Goal: Transaction & Acquisition: Book appointment/travel/reservation

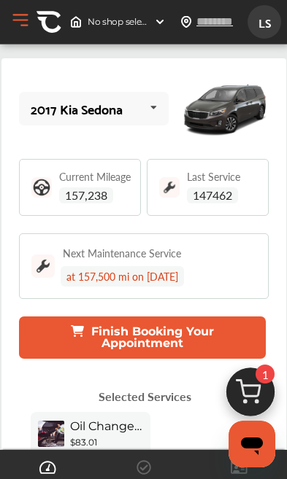
click at [270, 26] on span "LS" at bounding box center [264, 22] width 26 height 27
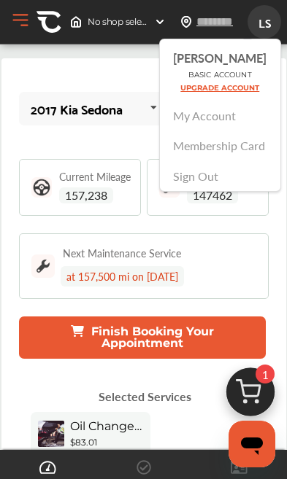
click at [225, 123] on link "My Account" at bounding box center [205, 115] width 63 height 17
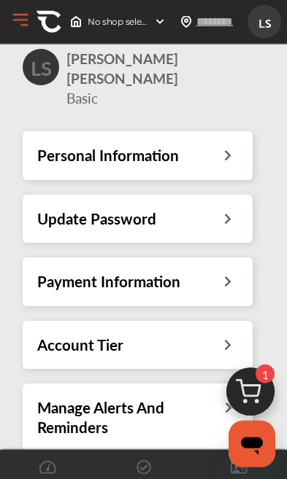
scroll to position [42, 0]
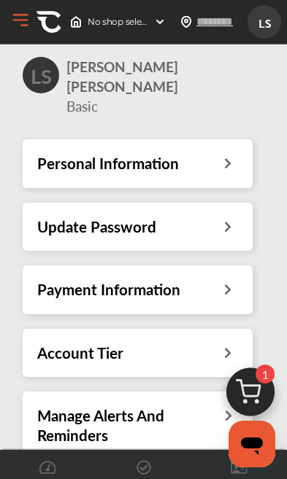
click at [223, 154] on icon at bounding box center [228, 161] width 14 height 15
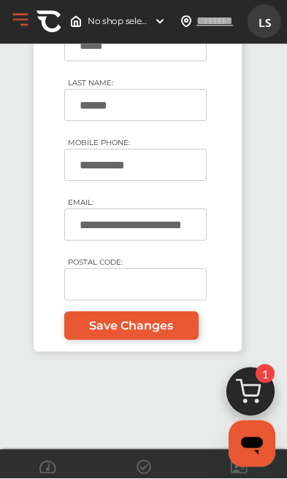
scroll to position [182, 0]
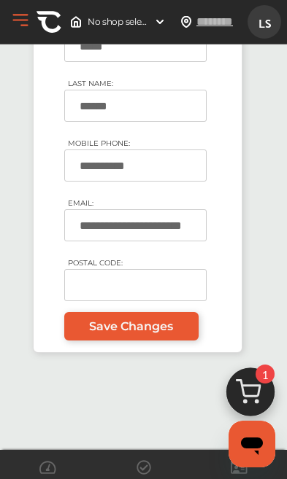
click at [115, 269] on input "POSTAL CODE:" at bounding box center [135, 285] width 142 height 32
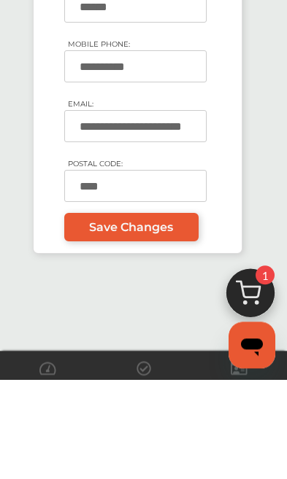
type input "*****"
click at [153, 320] on span "Save Changes" at bounding box center [131, 327] width 84 height 14
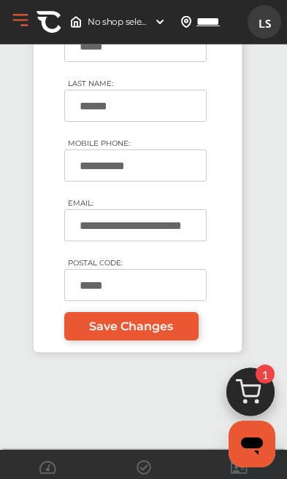
type input "*****"
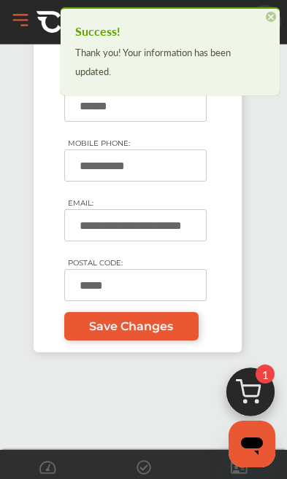
click at [273, 19] on span "×" at bounding box center [271, 17] width 10 height 10
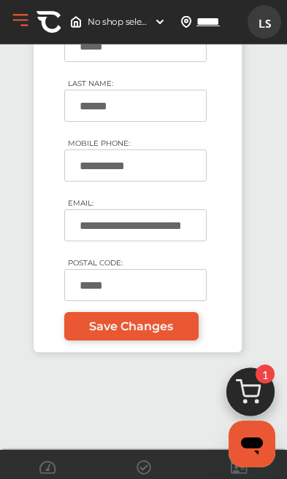
click at [266, 25] on span "LS" at bounding box center [264, 22] width 26 height 27
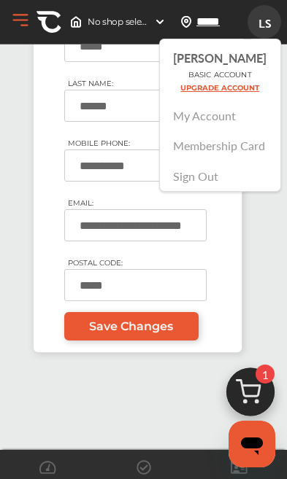
click at [226, 145] on link "Membership Card" at bounding box center [220, 145] width 92 height 17
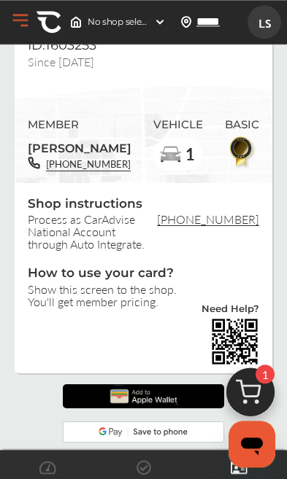
scroll to position [60, 0]
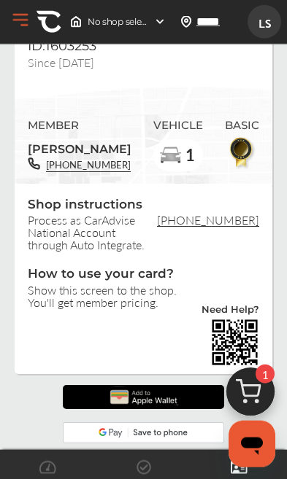
click at [169, 151] on img at bounding box center [170, 155] width 23 height 23
click at [255, 392] on img at bounding box center [250, 396] width 70 height 70
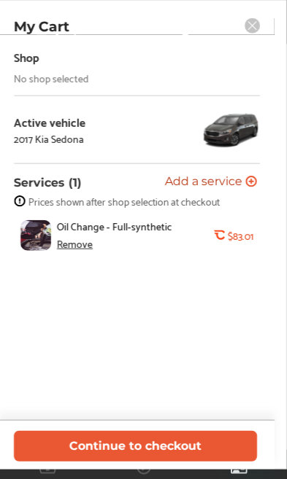
scroll to position [61, 0]
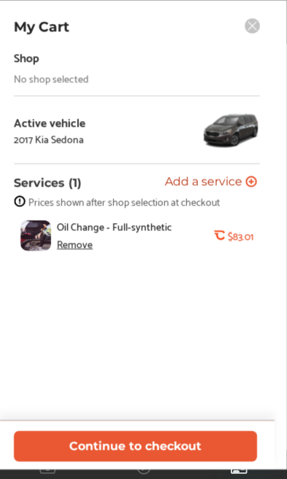
click at [80, 249] on div "Remove" at bounding box center [75, 244] width 36 height 12
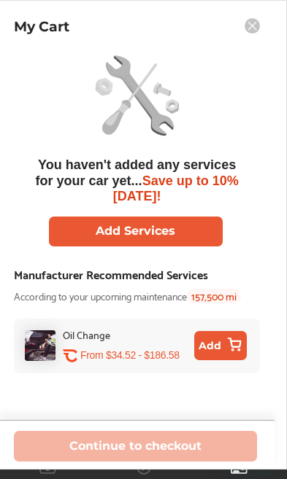
click at [142, 228] on button "Add Services" at bounding box center [135, 232] width 174 height 30
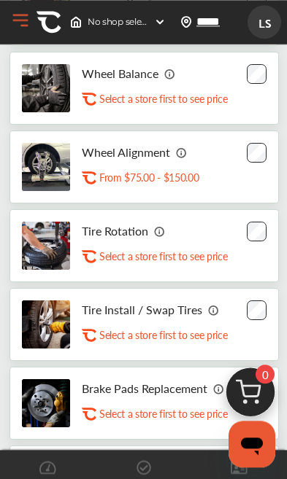
scroll to position [163, 0]
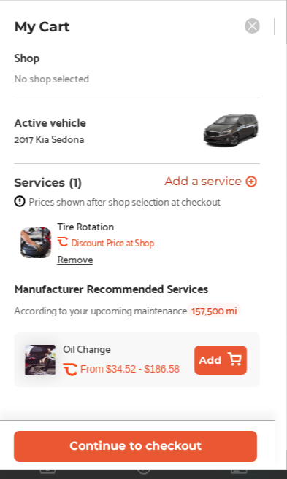
click at [232, 143] on img at bounding box center [230, 130] width 58 height 44
click at [242, 131] on img at bounding box center [230, 130] width 58 height 44
click at [144, 461] on button "Continue to checkout" at bounding box center [135, 446] width 243 height 30
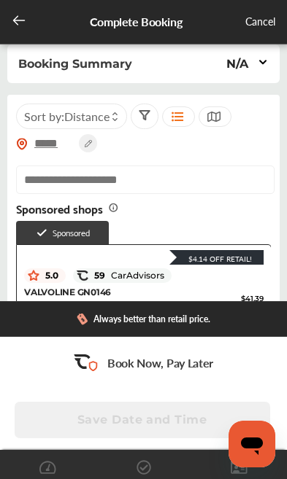
click at [258, 20] on div "Cancel" at bounding box center [260, 22] width 30 height 18
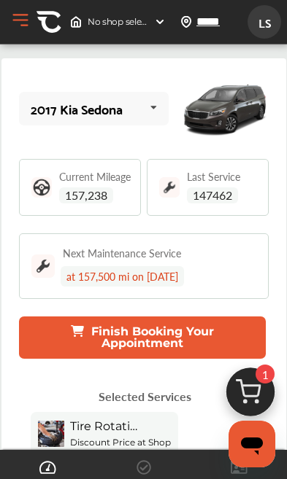
click at [26, 26] on button "Open Menu" at bounding box center [20, 20] width 22 height 22
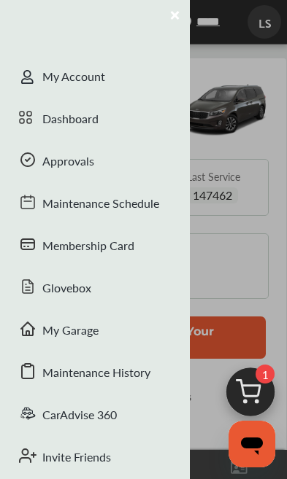
click at [78, 331] on div "My Garage" at bounding box center [95, 332] width 190 height 42
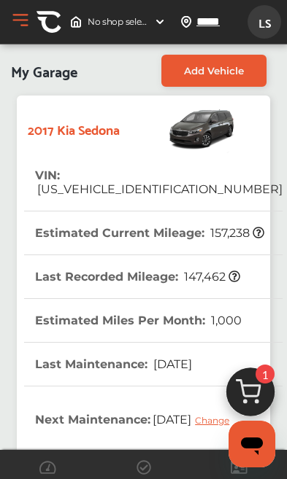
click at [216, 69] on span "Add Vehicle" at bounding box center [214, 71] width 60 height 12
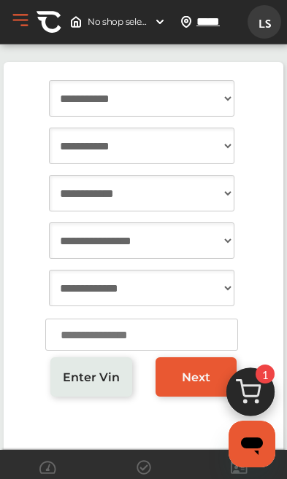
click at [211, 103] on select "**********" at bounding box center [141, 98] width 185 height 36
select select "****"
click at [172, 154] on select "**********" at bounding box center [141, 146] width 185 height 36
select select "*****"
click at [155, 192] on select "**********" at bounding box center [141, 193] width 185 height 36
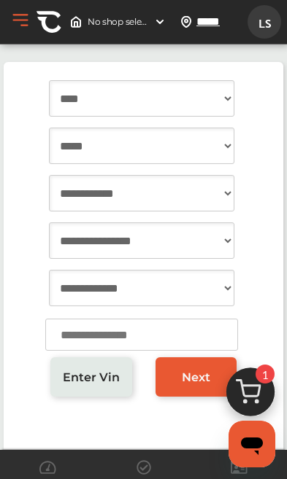
select select "*"
click at [141, 245] on select "**********" at bounding box center [141, 241] width 185 height 36
select select "**********"
select select "***"
click at [118, 293] on select "**********" at bounding box center [141, 288] width 185 height 36
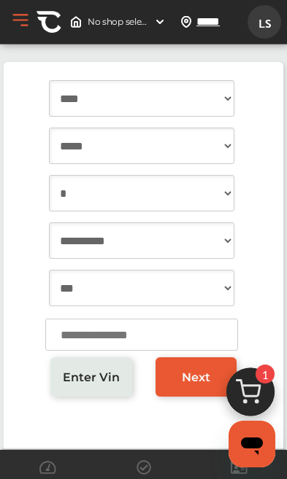
click at [135, 335] on input "number" at bounding box center [141, 335] width 193 height 32
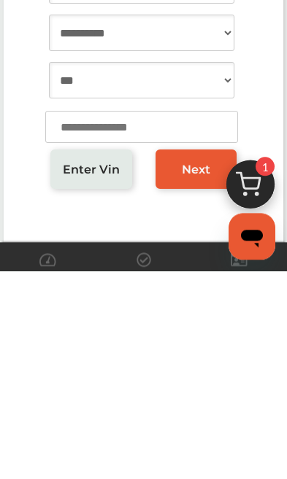
type input "****"
click at [201, 371] on span "Next" at bounding box center [196, 378] width 28 height 14
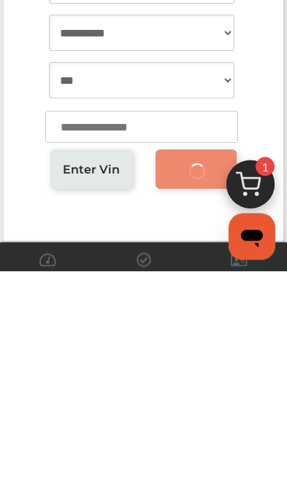
scroll to position [82, 0]
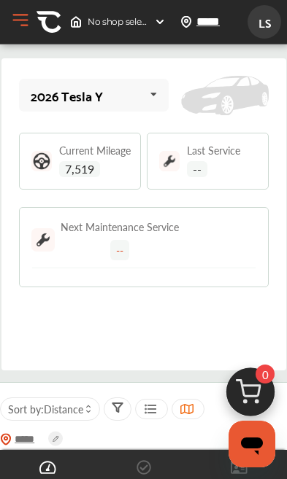
click at [26, 25] on button "Open Menu" at bounding box center [20, 20] width 22 height 22
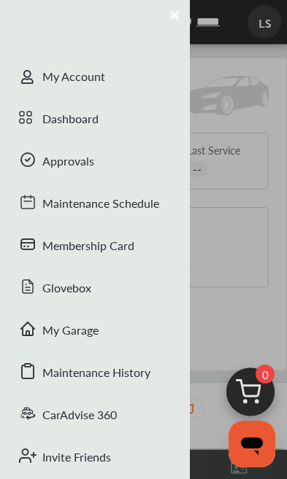
click at [244, 129] on div at bounding box center [143, 239] width 287 height 479
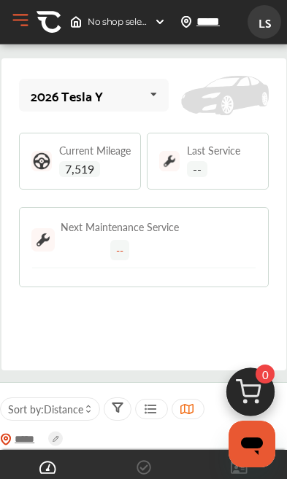
click at [111, 20] on span "No shop selected" at bounding box center [118, 22] width 61 height 12
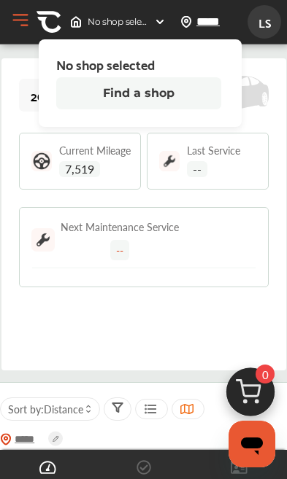
click at [157, 96] on button "Find a shop" at bounding box center [138, 93] width 165 height 32
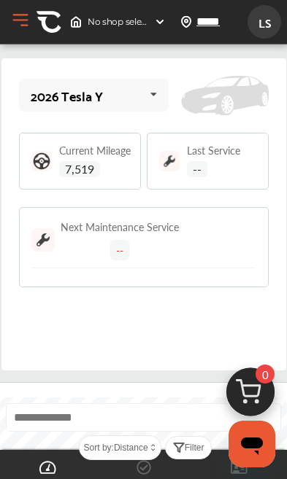
click at [269, 29] on span "LS" at bounding box center [264, 22] width 26 height 27
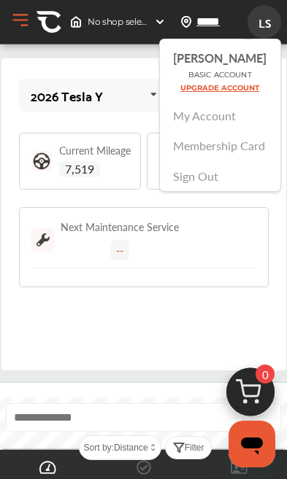
click at [19, 26] on button "Open Menu" at bounding box center [20, 20] width 22 height 22
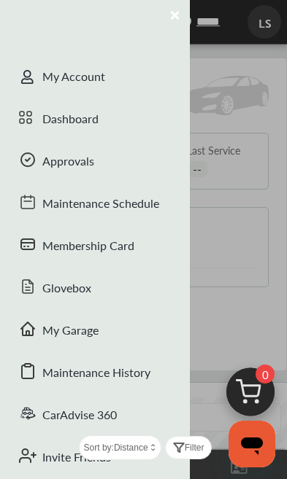
click at [78, 130] on div "Dashboard" at bounding box center [95, 120] width 190 height 42
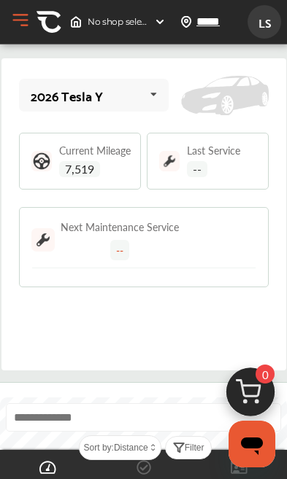
click at [23, 23] on button "Open Menu" at bounding box center [20, 20] width 22 height 22
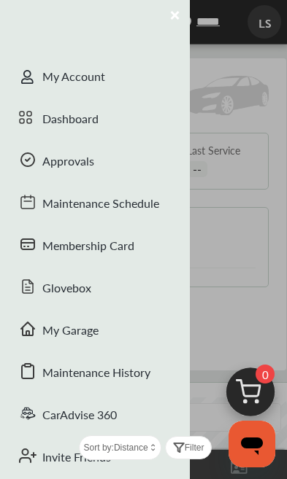
click at [74, 291] on div "Glovebox" at bounding box center [95, 290] width 190 height 42
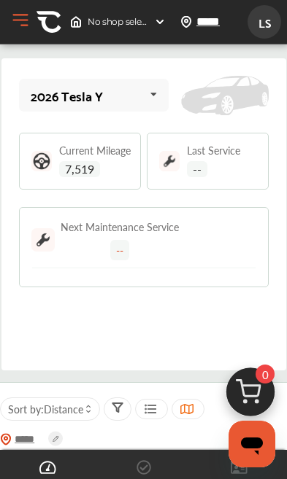
click at [27, 20] on button "Open Menu" at bounding box center [20, 20] width 22 height 22
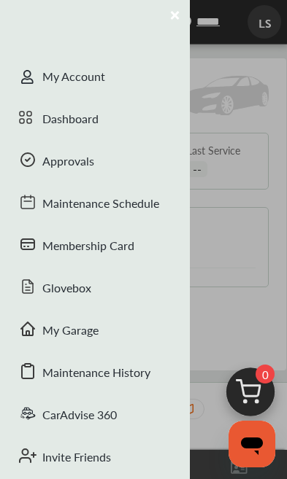
click at [77, 333] on div "My Garage" at bounding box center [95, 332] width 190 height 42
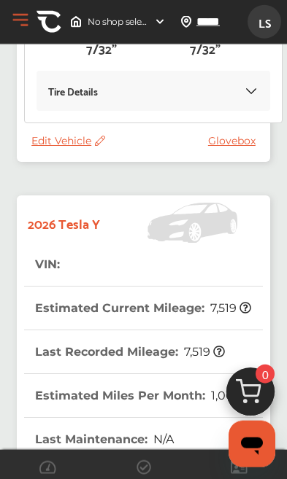
scroll to position [540, 0]
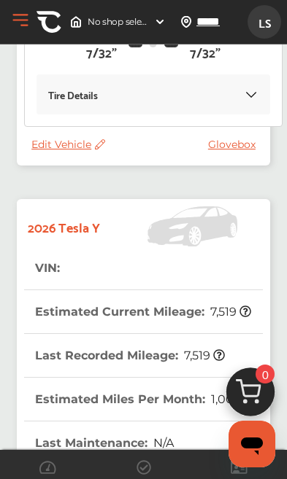
click at [62, 151] on span "Edit Vehicle" at bounding box center [68, 144] width 74 height 13
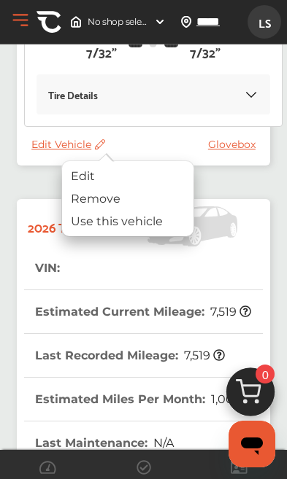
click at [114, 204] on div "Remove" at bounding box center [127, 199] width 131 height 23
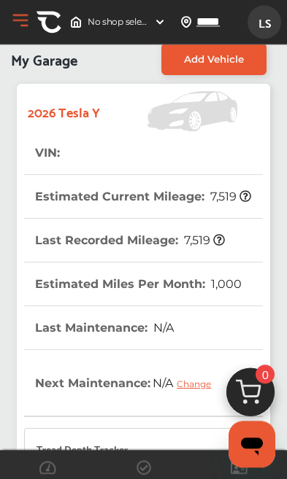
scroll to position [0, 0]
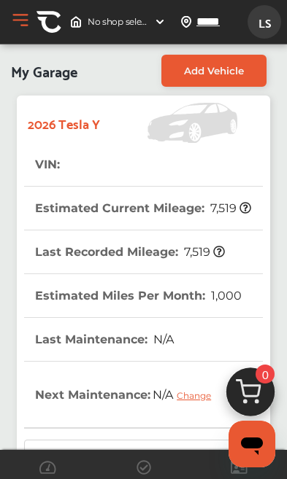
click at [90, 161] on tr "VIN :" at bounding box center [143, 165] width 239 height 44
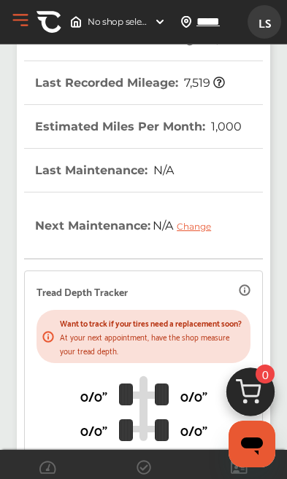
scroll to position [240, 0]
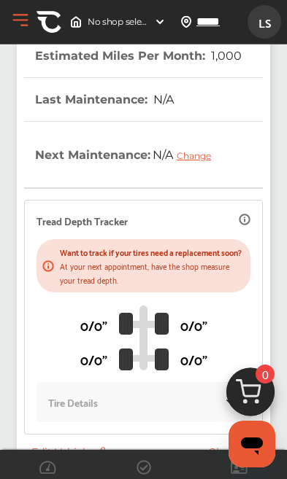
click at [69, 459] on span "Edit Vehicle" at bounding box center [68, 452] width 74 height 13
click at [66, 459] on span "Edit Vehicle" at bounding box center [68, 452] width 74 height 13
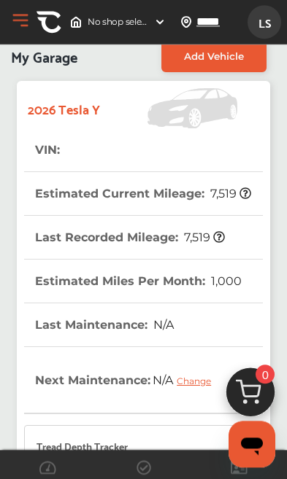
scroll to position [0, 0]
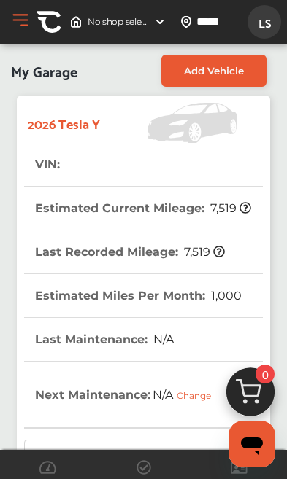
click at [82, 177] on tr "VIN :" at bounding box center [143, 165] width 239 height 44
click at [82, 176] on tr "VIN :" at bounding box center [143, 165] width 239 height 44
click at [99, 166] on tr "VIN :" at bounding box center [143, 165] width 239 height 44
click at [98, 166] on tr "VIN :" at bounding box center [143, 165] width 239 height 44
click at [99, 169] on tr "VIN :" at bounding box center [143, 165] width 239 height 44
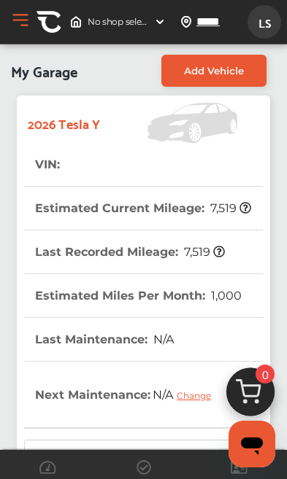
click at [99, 169] on tr "VIN :" at bounding box center [143, 165] width 239 height 44
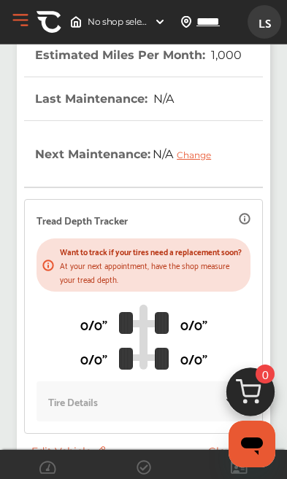
scroll to position [240, 0]
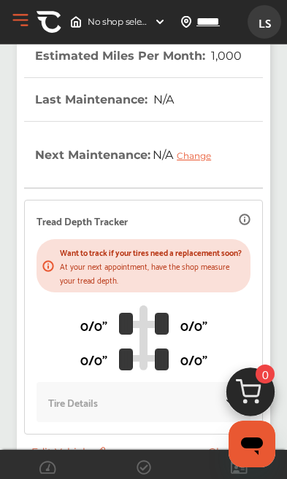
click at [104, 458] on icon at bounding box center [100, 452] width 10 height 10
click at [70, 459] on span "Edit Vehicle" at bounding box center [68, 452] width 74 height 13
click at [247, 225] on icon at bounding box center [245, 220] width 12 height 12
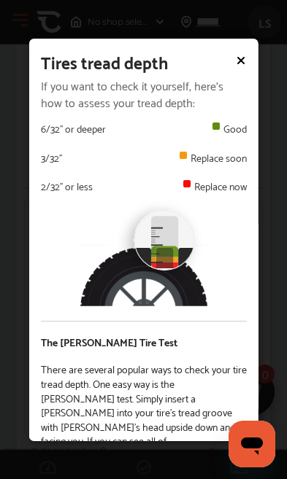
click at [241, 63] on icon at bounding box center [241, 60] width 12 height 12
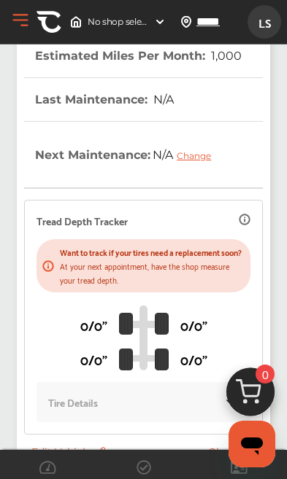
click at [206, 161] on div "Change" at bounding box center [198, 155] width 42 height 11
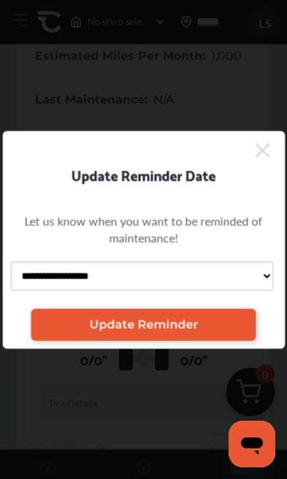
click at [266, 162] on icon at bounding box center [262, 150] width 15 height 23
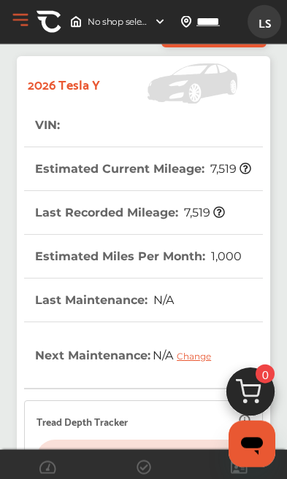
scroll to position [0, 0]
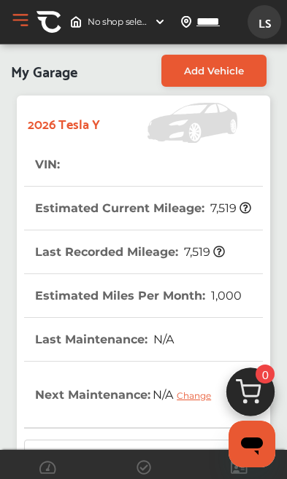
click at [79, 121] on strong "2026 Tesla Y" at bounding box center [64, 123] width 72 height 23
click at [90, 160] on tr "VIN :" at bounding box center [143, 165] width 239 height 44
click at [93, 166] on tr "VIN :" at bounding box center [143, 165] width 239 height 44
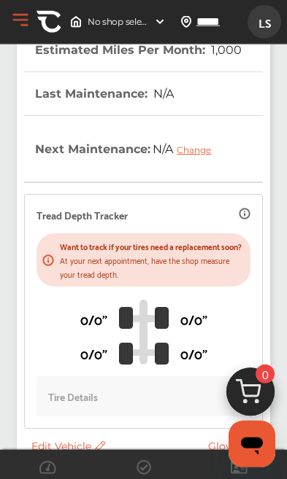
scroll to position [240, 0]
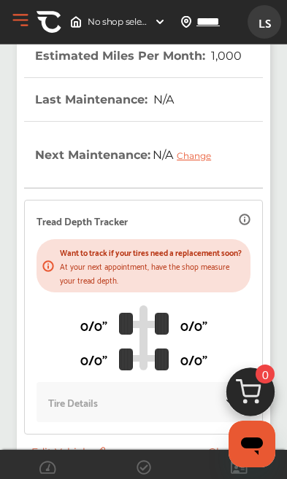
click at [66, 459] on span "Edit Vehicle" at bounding box center [68, 452] width 74 height 13
click at [73, 459] on span "Edit Vehicle" at bounding box center [68, 452] width 74 height 13
click at [70, 459] on span "Edit Vehicle" at bounding box center [68, 452] width 74 height 13
click at [69, 459] on span "Edit Vehicle" at bounding box center [68, 452] width 74 height 13
click at [75, 459] on span "Edit Vehicle" at bounding box center [68, 452] width 74 height 13
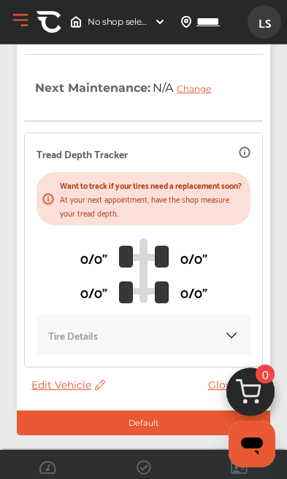
click at [257, 445] on icon "Open messaging window" at bounding box center [252, 447] width 22 height 18
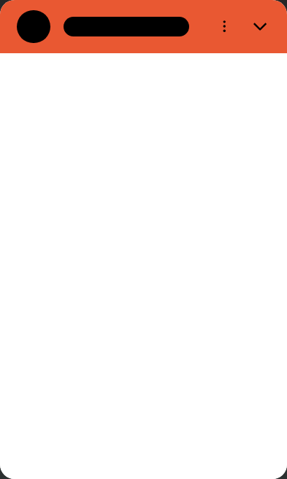
scroll to position [82, 0]
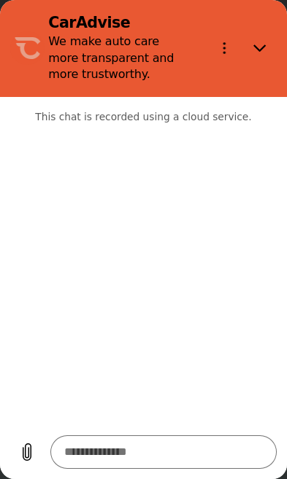
type textarea "*"
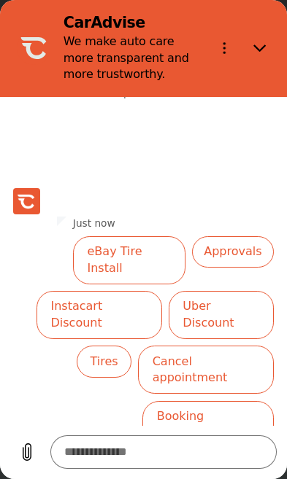
scroll to position [91, 0]
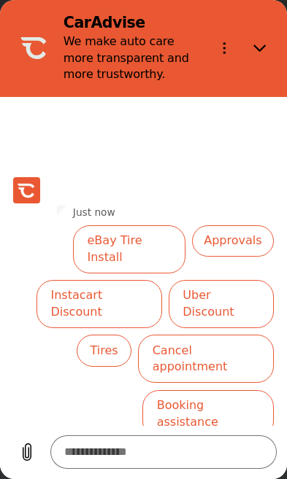
click at [138, 446] on textarea at bounding box center [163, 453] width 227 height 34
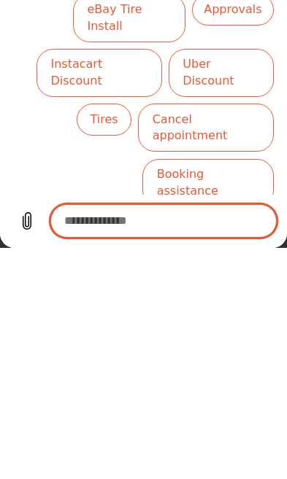
type textarea "*"
type textarea "**"
type textarea "*"
type textarea "***"
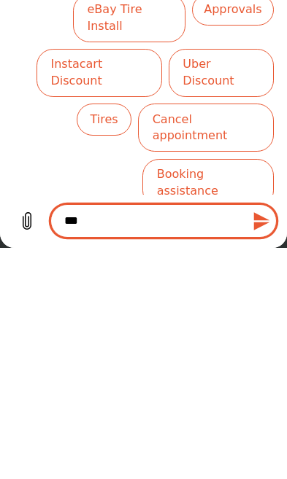
type textarea "*"
type textarea "****"
type textarea "*"
type textarea "***"
type textarea "*"
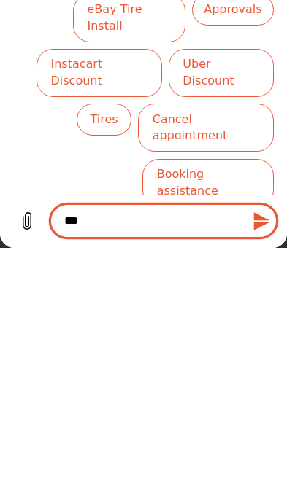
type textarea "**"
type textarea "*"
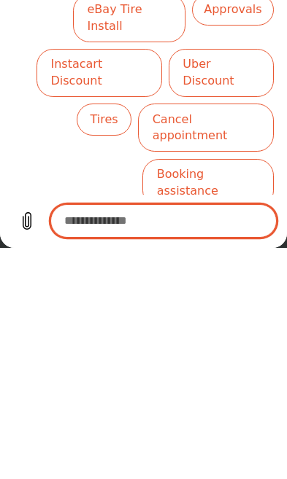
type textarea "*"
type textarea "**"
type textarea "*"
type textarea "***"
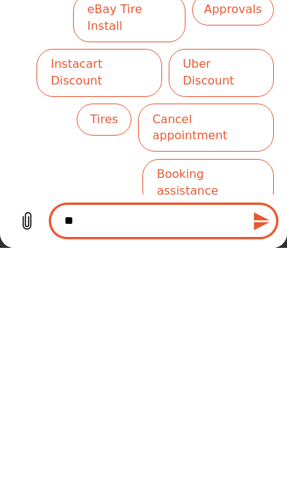
type textarea "*"
type textarea "****"
type textarea "*"
type textarea "*****"
type textarea "*"
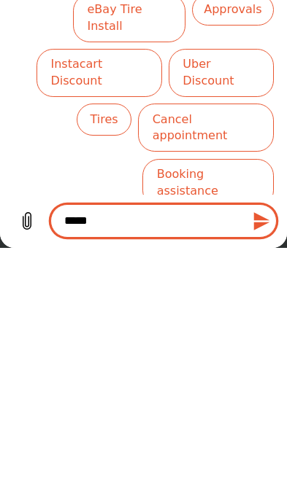
type textarea "*****"
type textarea "*"
type textarea "*******"
type textarea "*"
type textarea "********"
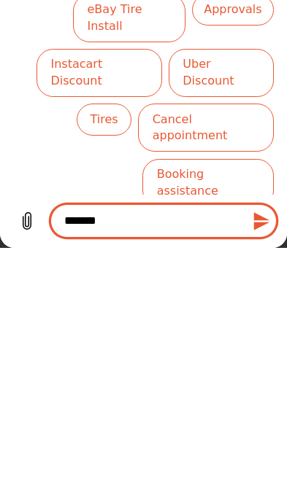
type textarea "*"
type textarea "*********"
type textarea "*"
type textarea "**********"
type textarea "*"
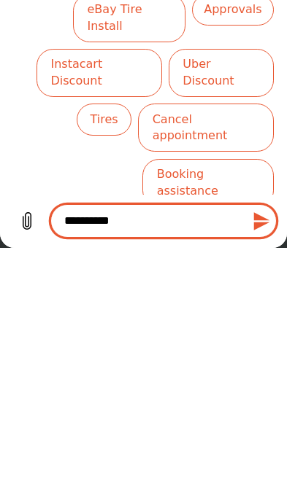
type textarea "**********"
type textarea "*"
type textarea "**********"
type textarea "*"
type textarea "**********"
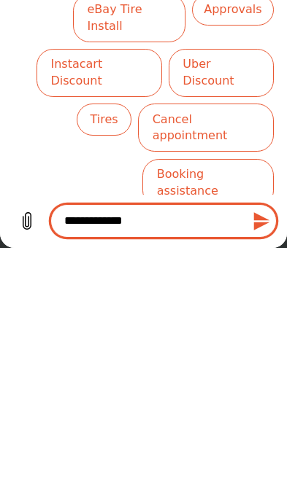
type textarea "*"
type textarea "**********"
type textarea "*"
type textarea "**********"
type textarea "*"
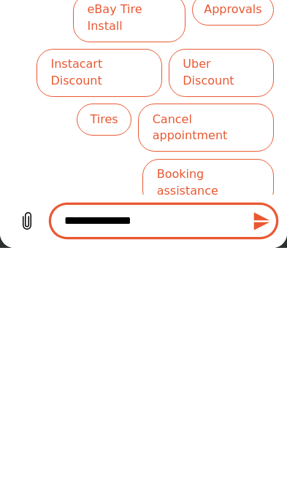
type textarea "**********"
type textarea "*"
type textarea "**********"
type textarea "*"
type textarea "**********"
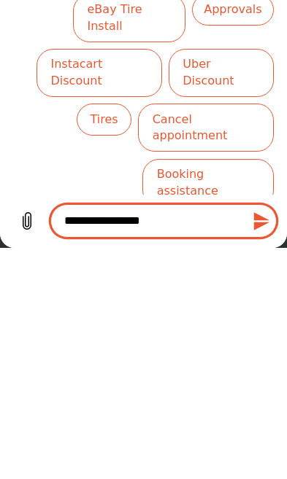
type textarea "*"
type textarea "**********"
type textarea "*"
type textarea "**********"
click at [267, 218] on icon "Send message" at bounding box center [262, 222] width 20 height 20
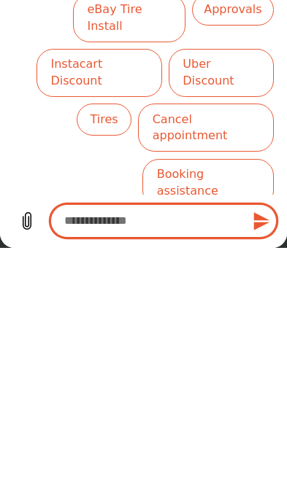
scroll to position [0, 0]
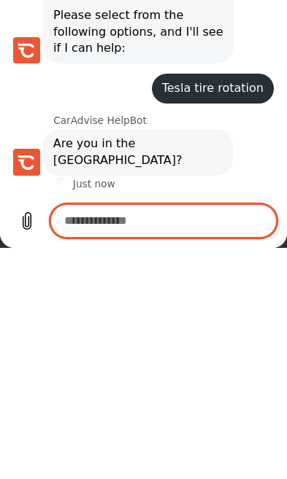
click at [199, 197] on button "Yes" at bounding box center [198, 212] width 47 height 31
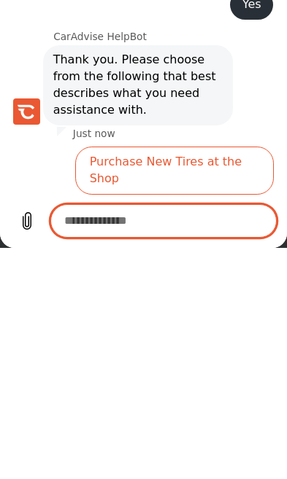
scroll to position [230, 0]
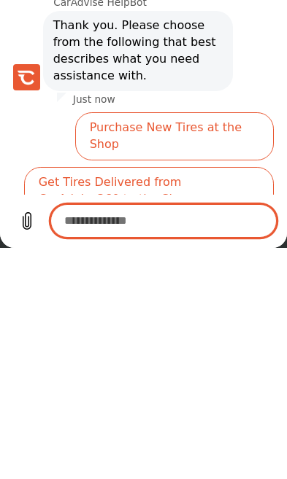
click at [221, 222] on button "Something Else" at bounding box center [218, 246] width 111 height 48
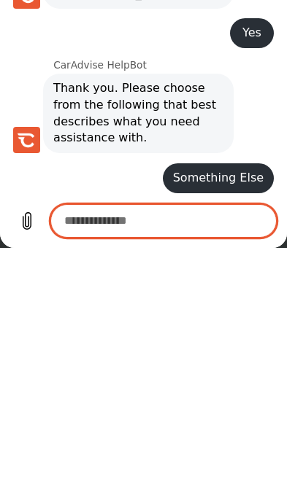
scroll to position [172, 0]
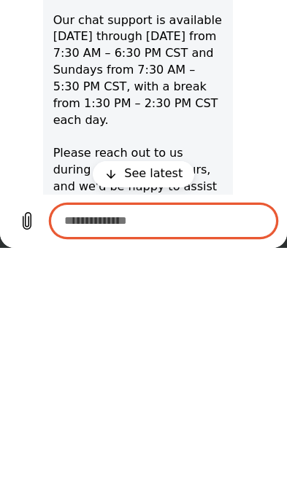
type textarea "*"
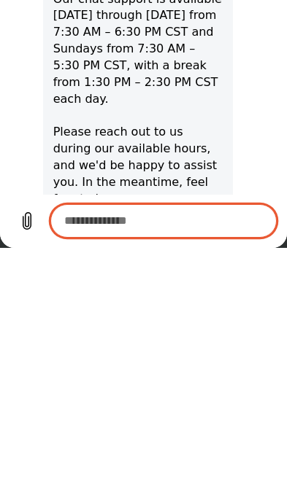
scroll to position [468, 0]
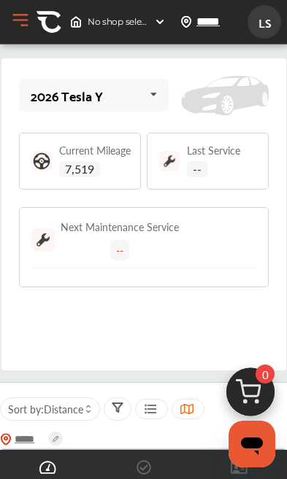
click at [128, 406] on div at bounding box center [118, 409] width 28 height 23
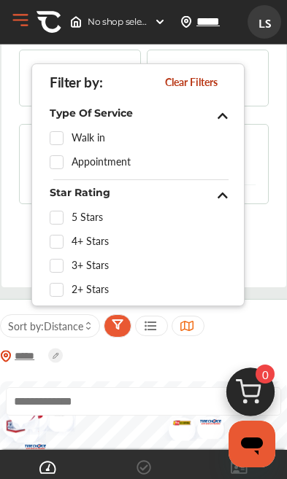
scroll to position [83, 0]
click at [275, 183] on div "2026 Tesla Y 2026 Tesla Y Current Mileage 7,519 Last Service -- Next Maintenanc…" at bounding box center [143, 131] width 285 height 312
click at [268, 207] on div "2026 Tesla Y 2026 Tesla Y Current Mileage 7,519 Last Service -- Next Maintenanc…" at bounding box center [143, 131] width 285 height 312
click at [274, 225] on div "2026 Tesla Y 2026 Tesla Y Current Mileage 7,519 Last Service -- Next Maintenanc…" at bounding box center [143, 131] width 285 height 312
click at [196, 80] on span "Clear Filters" at bounding box center [198, 82] width 67 height 12
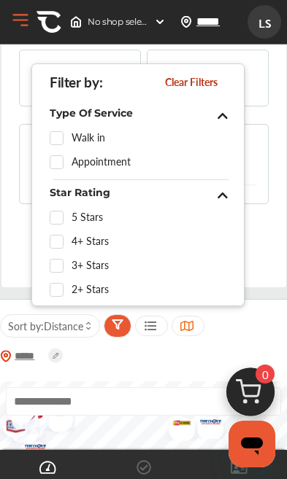
click at [279, 206] on div "2026 Tesla Y 2026 Tesla Y Current Mileage 7,519 Last Service -- Next Maintenanc…" at bounding box center [143, 131] width 285 height 312
click at [274, 205] on div "2026 Tesla Y 2026 Tesla Y Current Mileage 7,519 Last Service -- Next Maintenanc…" at bounding box center [143, 131] width 285 height 312
click at [225, 197] on icon at bounding box center [222, 194] width 14 height 12
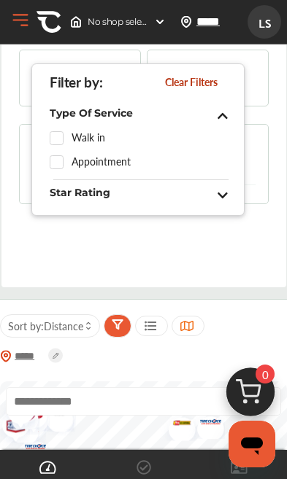
click at [225, 113] on icon at bounding box center [222, 114] width 14 height 12
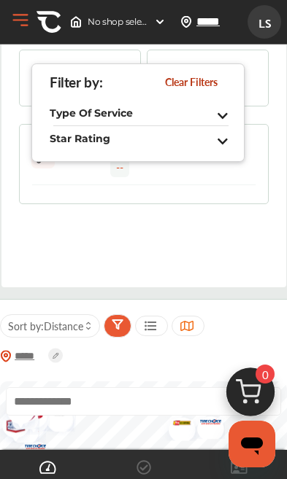
click at [240, 218] on div "2026 Tesla Y 2026 Tesla Y Current Mileage 7,519 Last Service -- Next Maintenanc…" at bounding box center [143, 131] width 285 height 312
click at [15, 28] on button "Open Menu" at bounding box center [20, 20] width 22 height 22
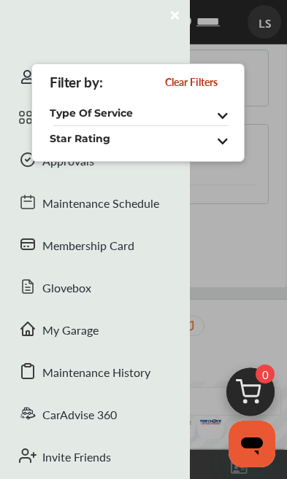
click at [96, 244] on div "Membership Card" at bounding box center [95, 247] width 190 height 42
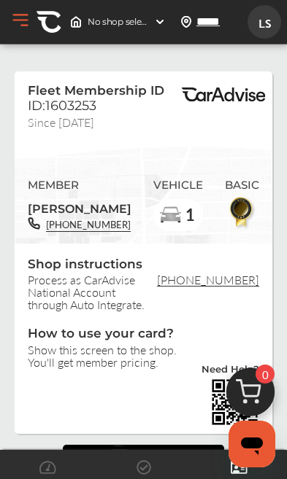
click at [20, 22] on button "Open Menu" at bounding box center [20, 20] width 22 height 22
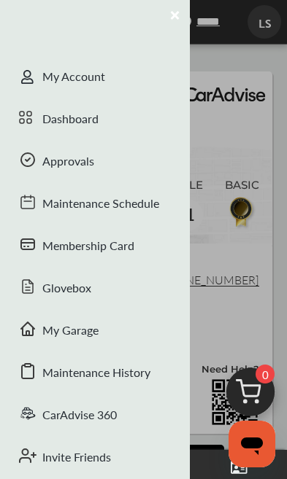
click at [88, 420] on div "CarAdvise 360" at bounding box center [95, 417] width 190 height 42
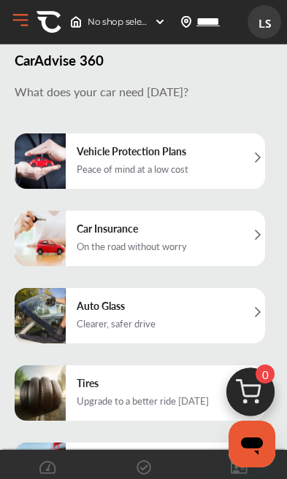
scroll to position [10, 0]
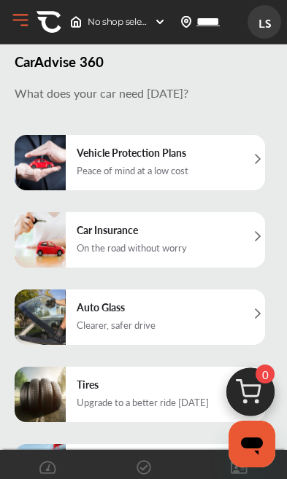
click at [21, 26] on button "Open Menu" at bounding box center [20, 20] width 22 height 22
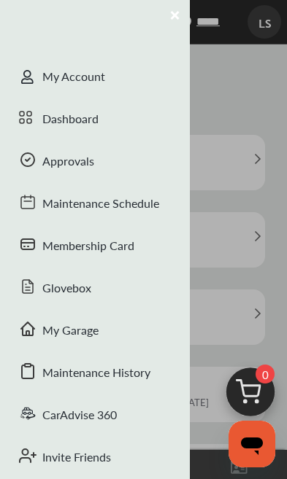
click at [77, 120] on div "Dashboard" at bounding box center [95, 120] width 190 height 42
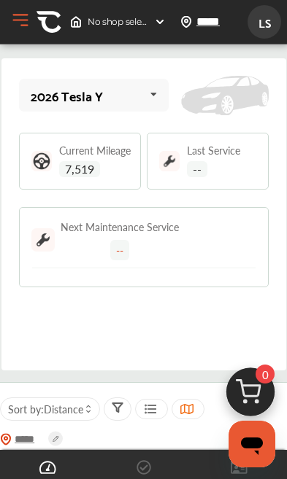
click at [160, 93] on icon at bounding box center [154, 94] width 25 height 31
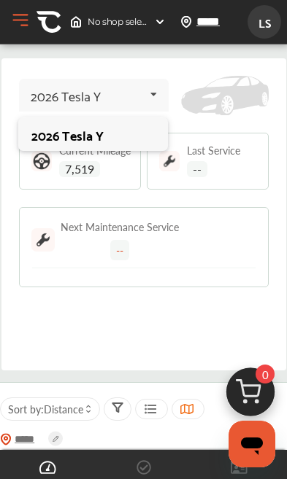
click at [134, 136] on div "2026 Tesla Y" at bounding box center [92, 135] width 123 height 15
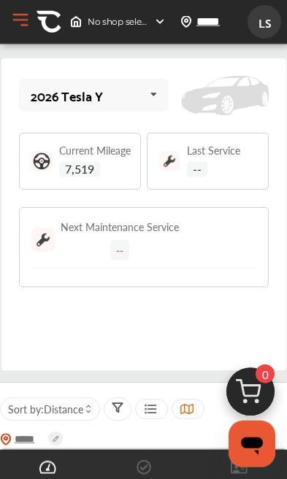
scroll to position [858, 0]
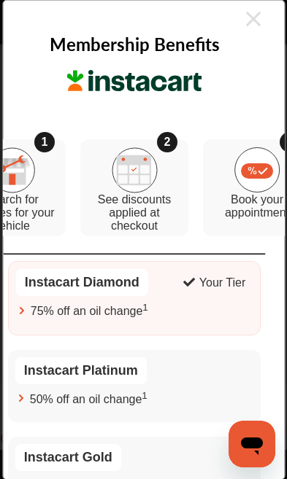
scroll to position [0, 9]
click at [258, 23] on icon at bounding box center [253, 19] width 15 height 15
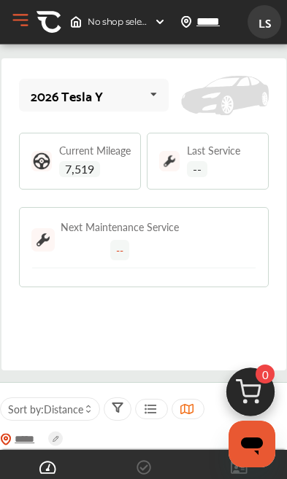
scroll to position [0, 624]
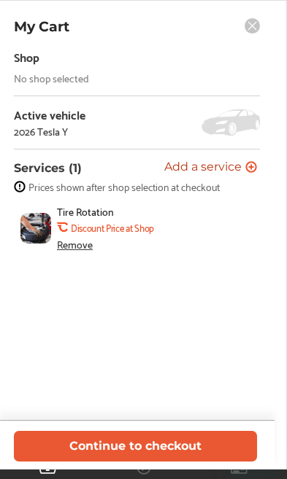
click at [72, 77] on div "No shop selected" at bounding box center [51, 78] width 75 height 12
click at [144, 461] on button "Continue to checkout" at bounding box center [135, 446] width 243 height 30
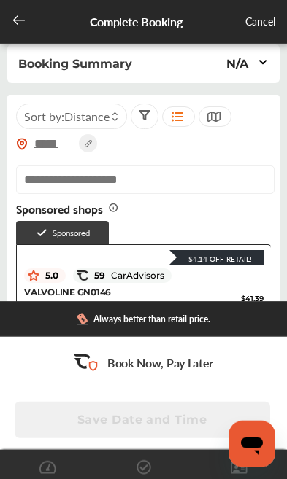
scroll to position [315, 0]
click at [138, 418] on div "Save Date and Time" at bounding box center [144, 420] width 258 height 36
click at [153, 420] on div "Save Date and Time" at bounding box center [144, 420] width 258 height 36
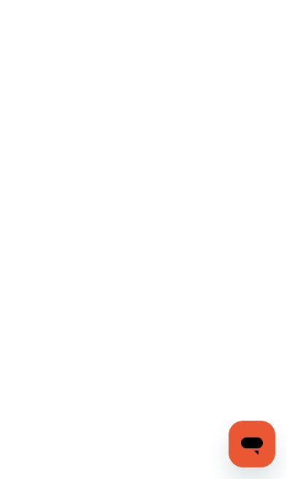
scroll to position [82, 0]
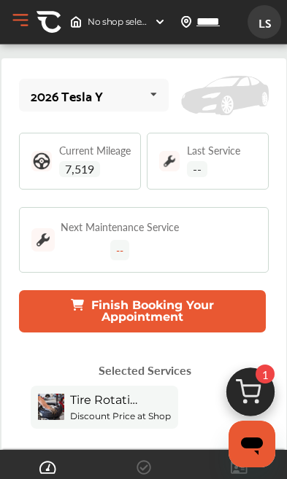
click at [255, 393] on img at bounding box center [250, 396] width 70 height 70
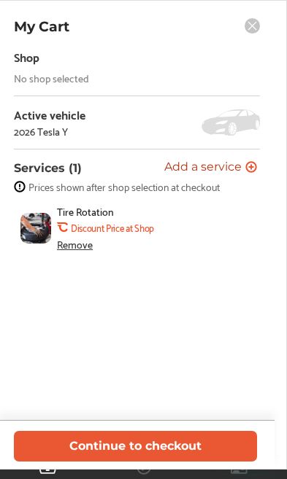
click at [255, 27] on rect at bounding box center [251, 25] width 15 height 15
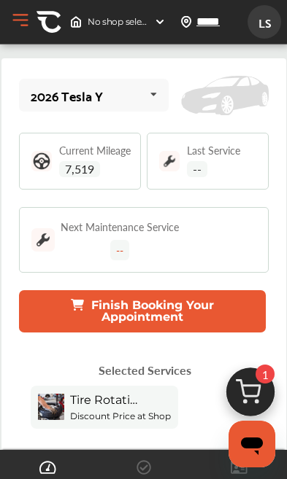
click at [170, 312] on button "Finish Booking Your Appointment" at bounding box center [142, 311] width 247 height 42
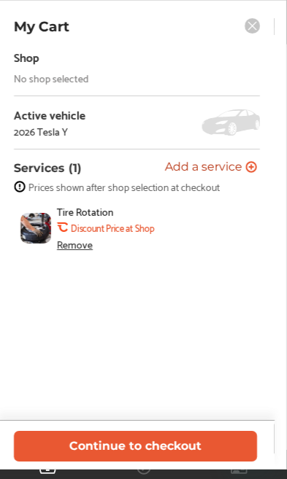
click at [148, 441] on button "Continue to checkout" at bounding box center [135, 446] width 243 height 30
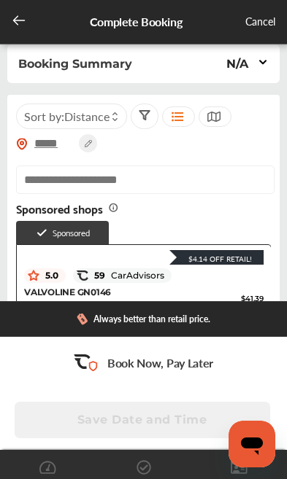
click at [118, 117] on icon at bounding box center [115, 114] width 7 height 6
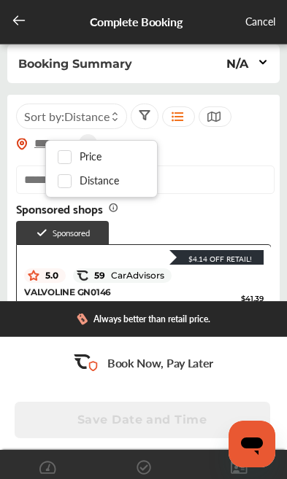
click at [201, 179] on input "text" at bounding box center [145, 180] width 258 height 28
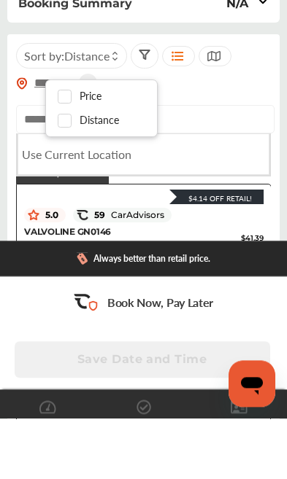
click at [263, 104] on div "***** Sort by : Distance" at bounding box center [143, 131] width 255 height 55
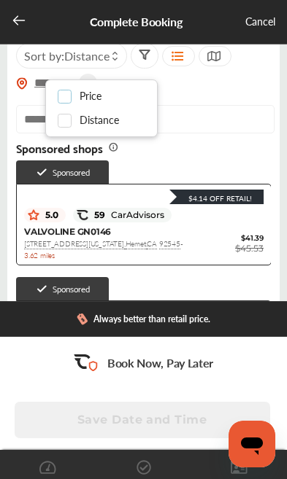
click at [77, 96] on div at bounding box center [69, 96] width 22 height 12
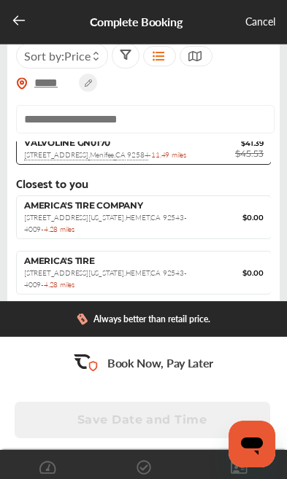
scroll to position [323, 0]
click at [144, 216] on span "[STREET_ADDRESS][US_STATE] - 4.28 miles" at bounding box center [105, 223] width 163 height 22
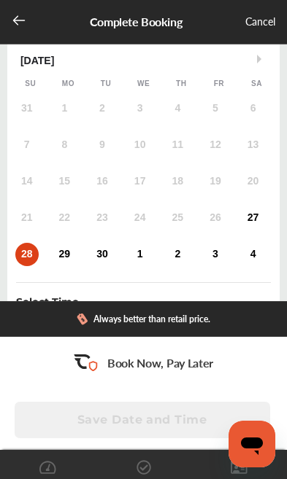
scroll to position [102, 0]
click at [262, 260] on div "4" at bounding box center [253, 253] width 23 height 23
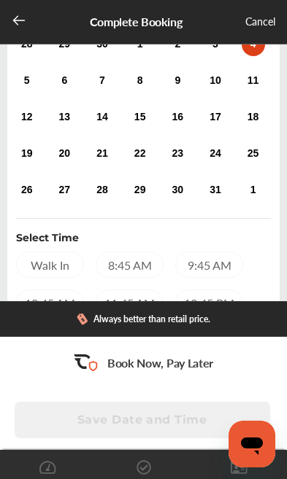
scroll to position [167, 0]
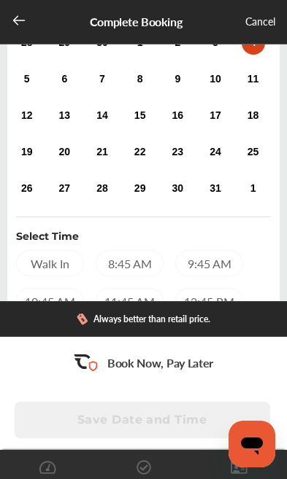
click at [128, 272] on div "8:45 AM" at bounding box center [130, 263] width 68 height 26
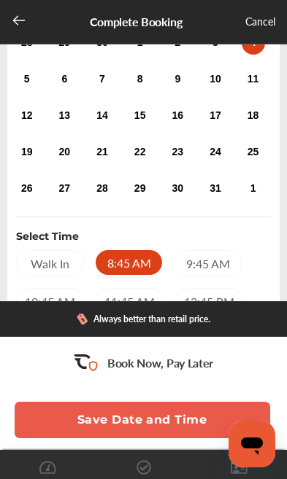
click at [144, 439] on button "Save Date and Time" at bounding box center [142, 420] width 255 height 36
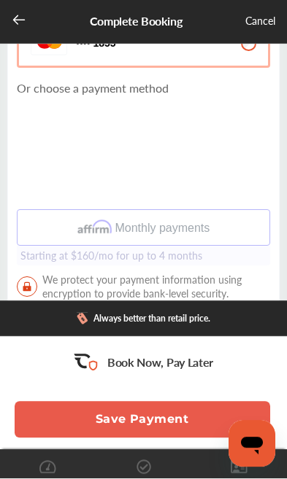
scroll to position [339, 0]
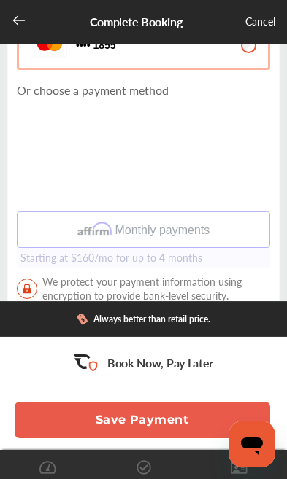
click at [155, 439] on button "Save Payment" at bounding box center [142, 420] width 255 height 36
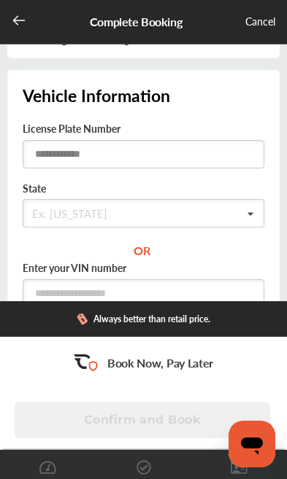
click at [86, 160] on input "text" at bounding box center [144, 154] width 242 height 28
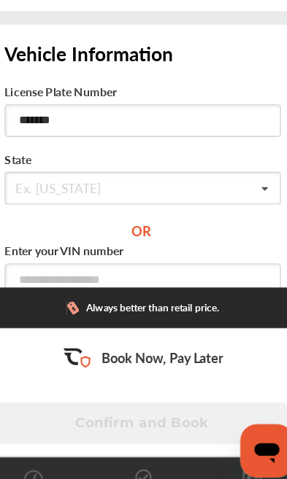
type input "*******"
click at [54, 201] on input "text" at bounding box center [84, 209] width 121 height 17
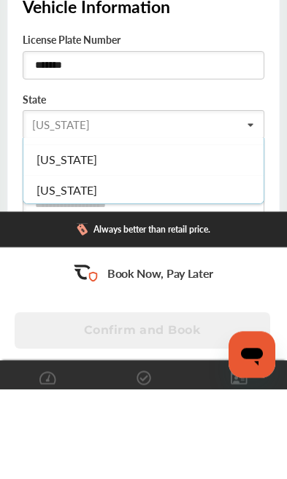
scroll to position [146, 0]
click at [79, 242] on span "[US_STATE]" at bounding box center [66, 250] width 61 height 17
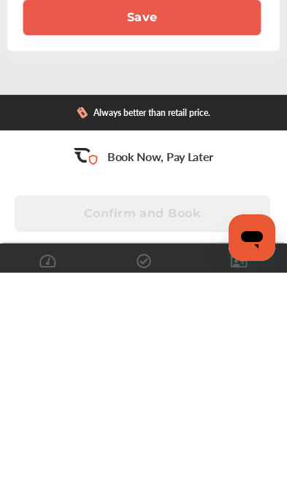
scroll to position [199, 0]
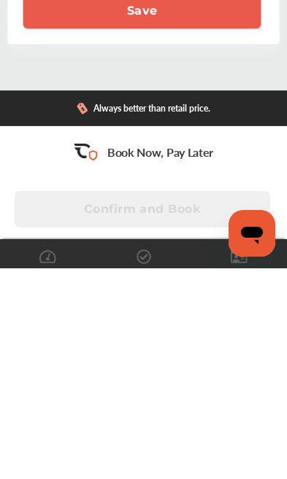
click at [154, 204] on button "Save" at bounding box center [142, 222] width 239 height 36
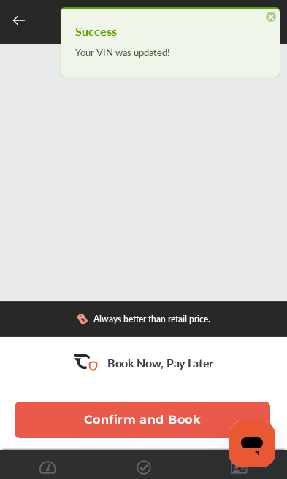
click at [272, 20] on span "×" at bounding box center [271, 17] width 10 height 10
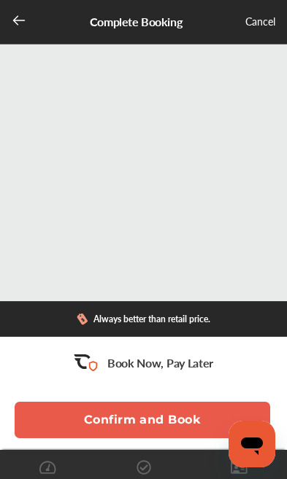
click at [142, 420] on button "Confirm and Book" at bounding box center [142, 420] width 255 height 36
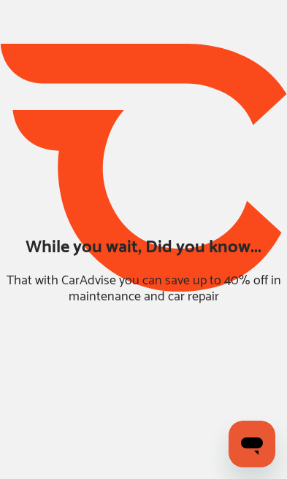
scroll to position [82, 0]
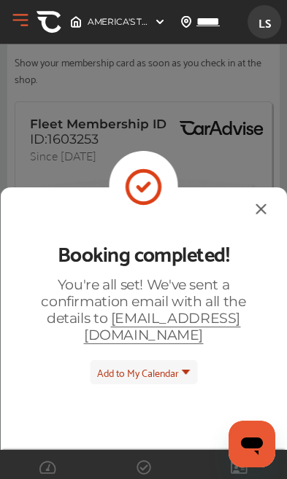
click at [168, 364] on span "Add to My Calendar" at bounding box center [138, 372] width 82 height 17
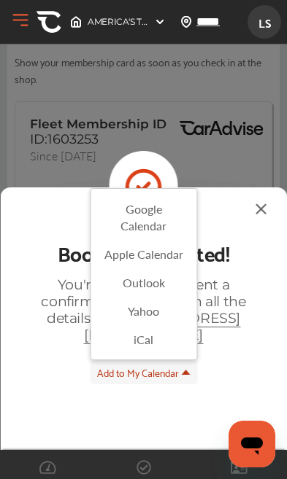
click at [150, 269] on li "Outlook" at bounding box center [143, 283] width 106 height 28
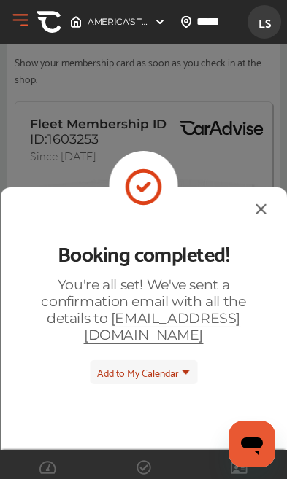
click at [263, 348] on div "Booking completed! You're all set! We've sent a confirmation email with all the…" at bounding box center [143, 239] width 287 height 479
click at [252, 200] on img at bounding box center [261, 209] width 18 height 18
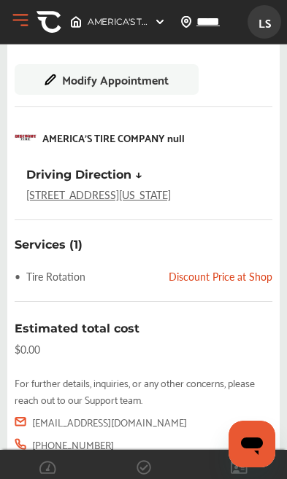
scroll to position [410, 0]
